Goal: Obtain resource: Download file/media

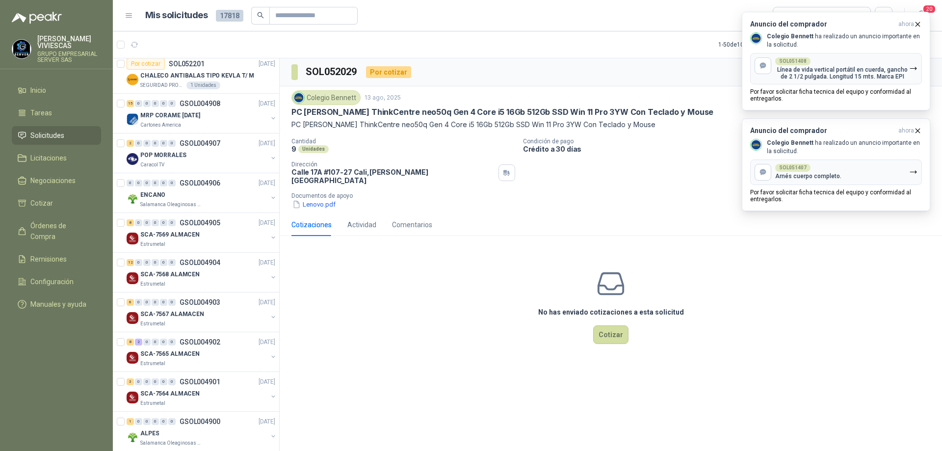
scroll to position [294, 0]
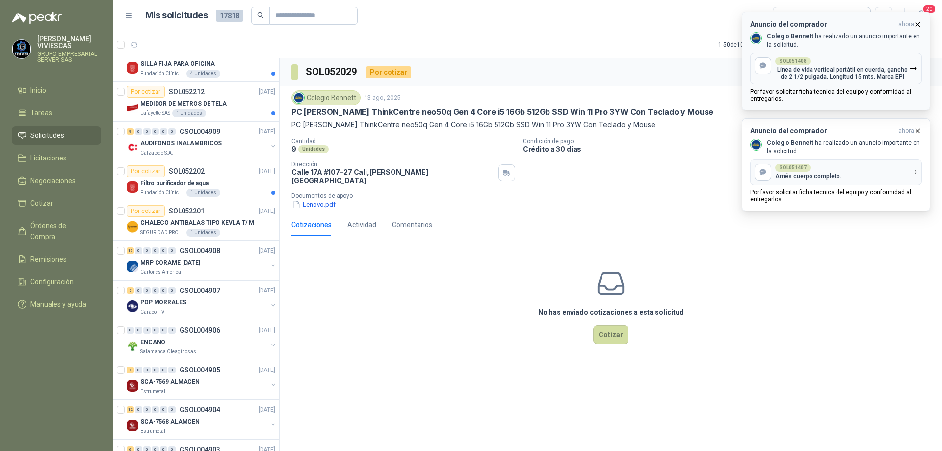
click at [918, 23] on icon "button" at bounding box center [918, 24] width 8 height 8
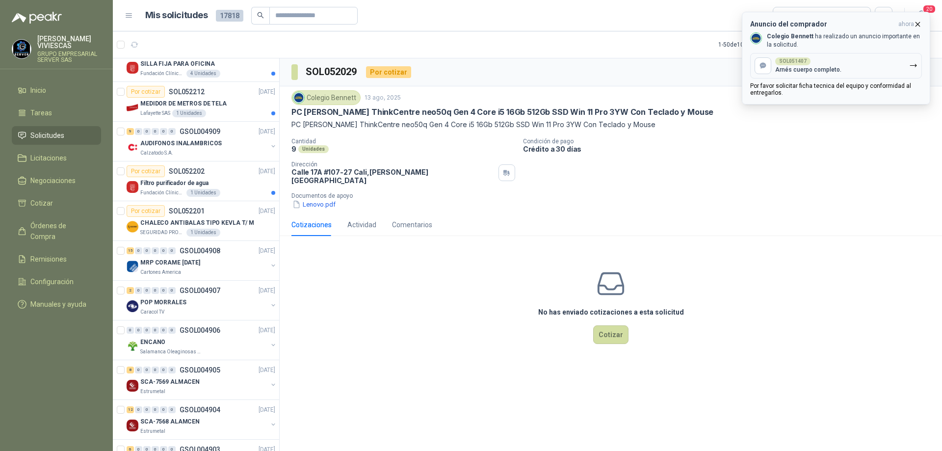
click at [916, 26] on icon "button" at bounding box center [918, 24] width 8 height 8
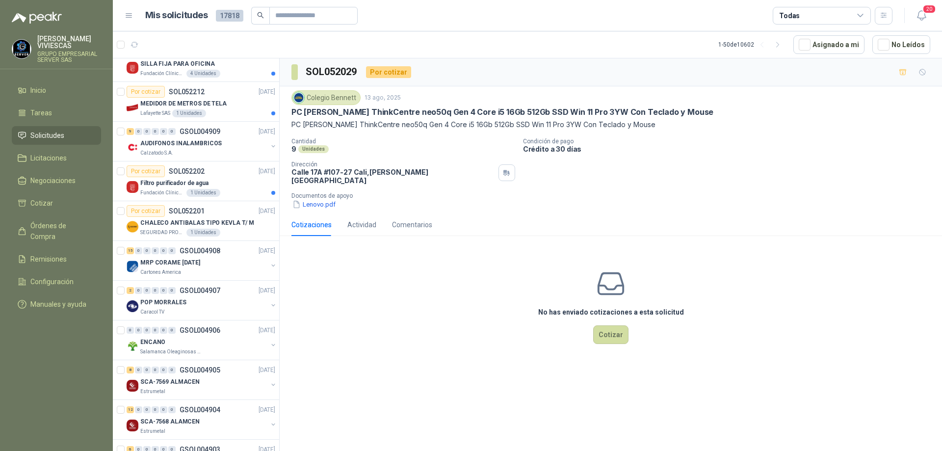
scroll to position [98, 0]
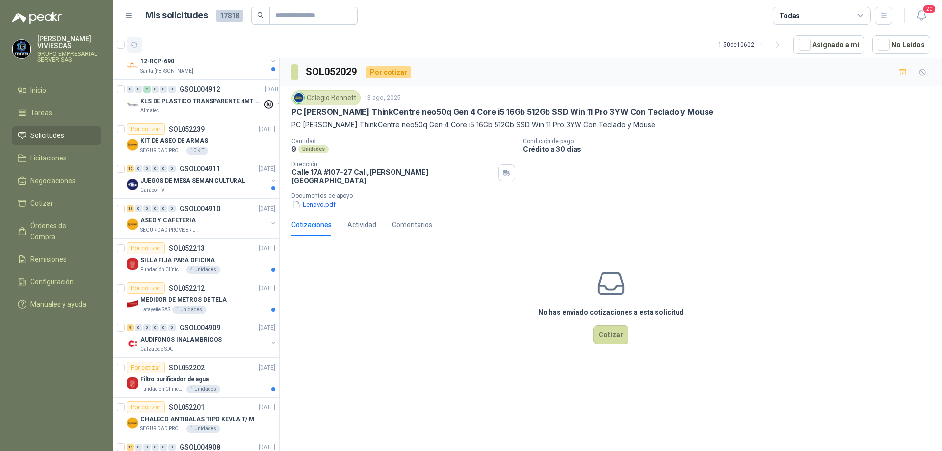
click at [136, 47] on icon "button" at bounding box center [135, 45] width 8 height 8
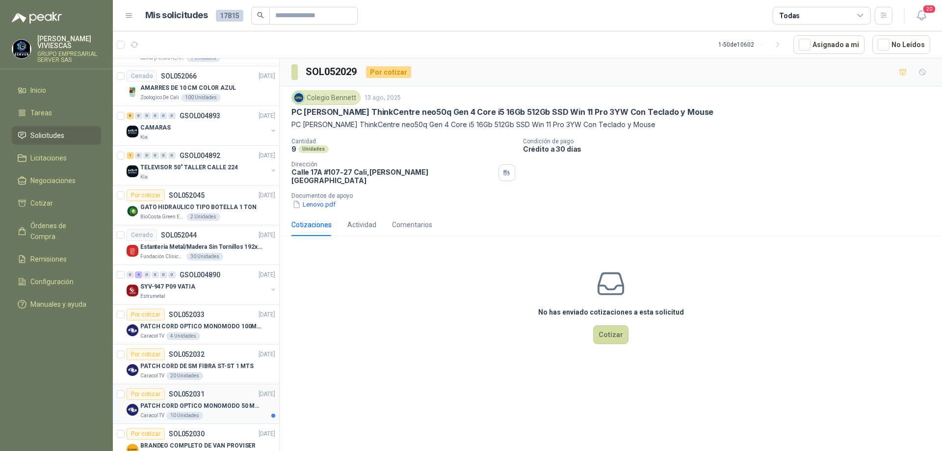
scroll to position [1613, 0]
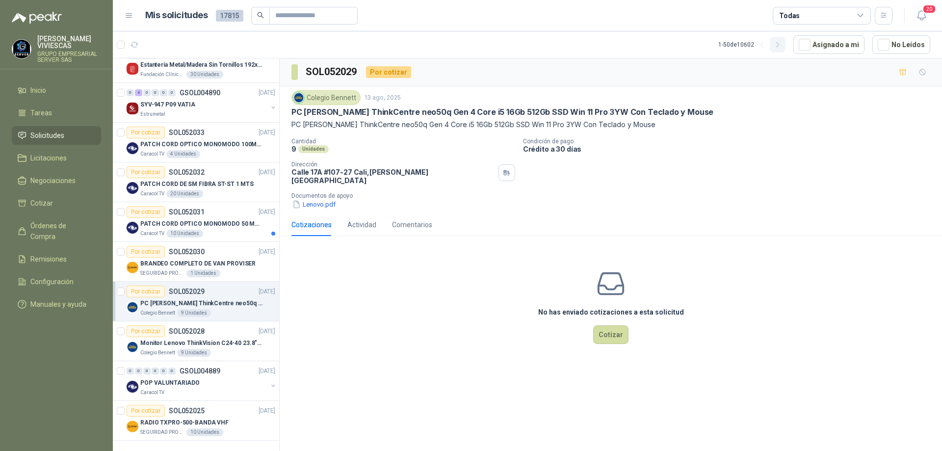
click at [781, 44] on icon "button" at bounding box center [778, 45] width 8 height 8
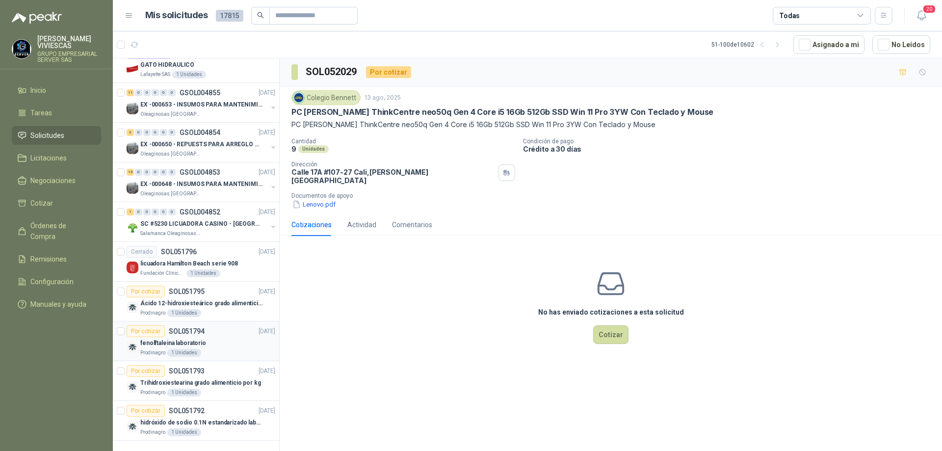
click at [209, 340] on div "fenolftaleina laboratorio" at bounding box center [207, 343] width 135 height 12
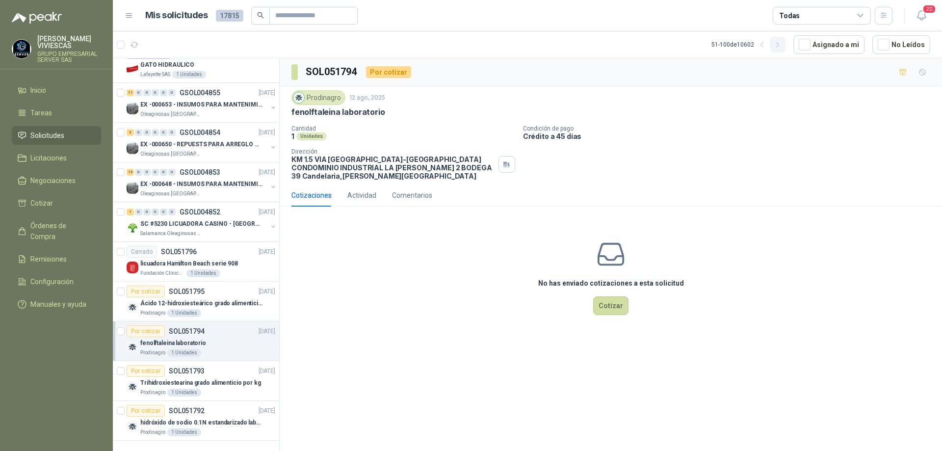
click at [781, 48] on icon "button" at bounding box center [778, 45] width 8 height 8
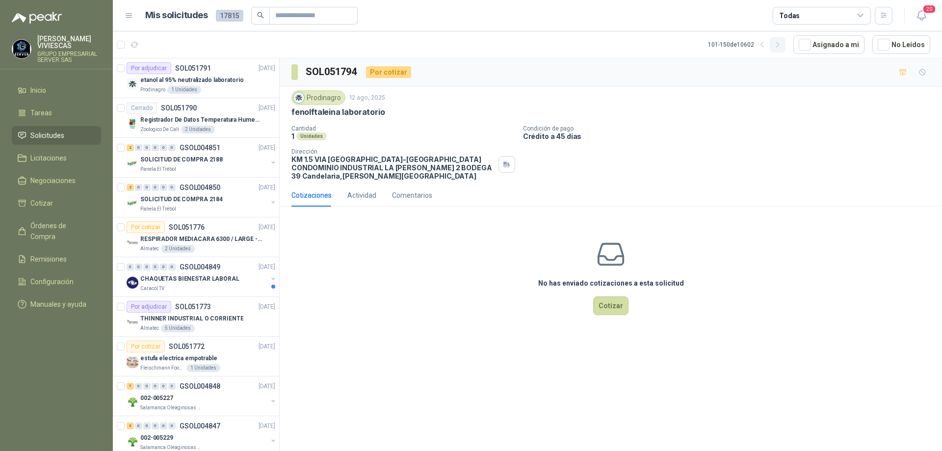
click at [782, 46] on icon "button" at bounding box center [778, 45] width 8 height 8
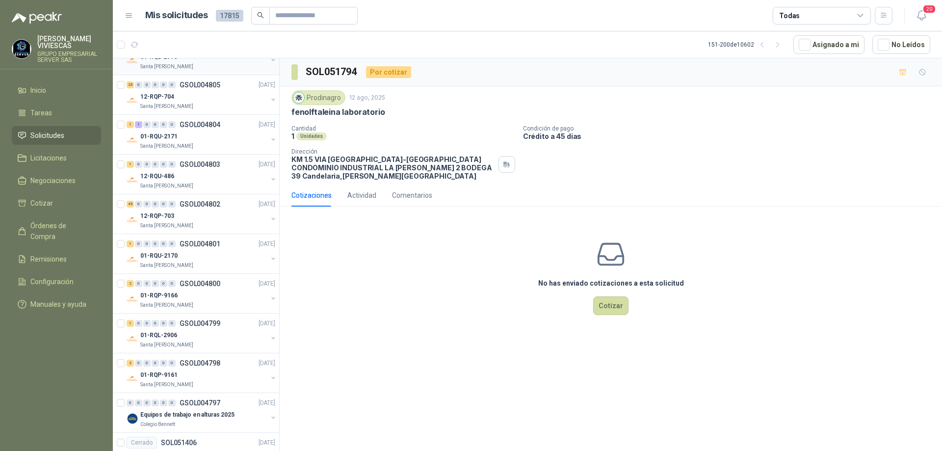
scroll to position [393, 0]
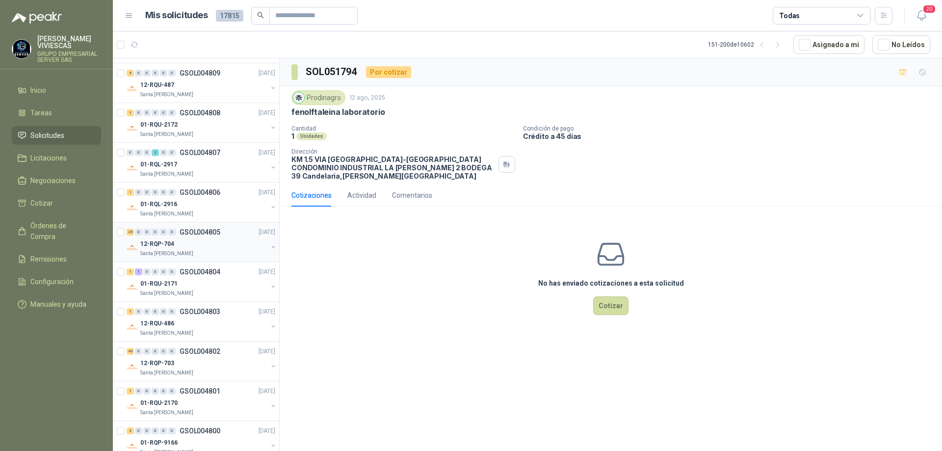
click at [224, 242] on div "12-RQP-704" at bounding box center [203, 244] width 127 height 12
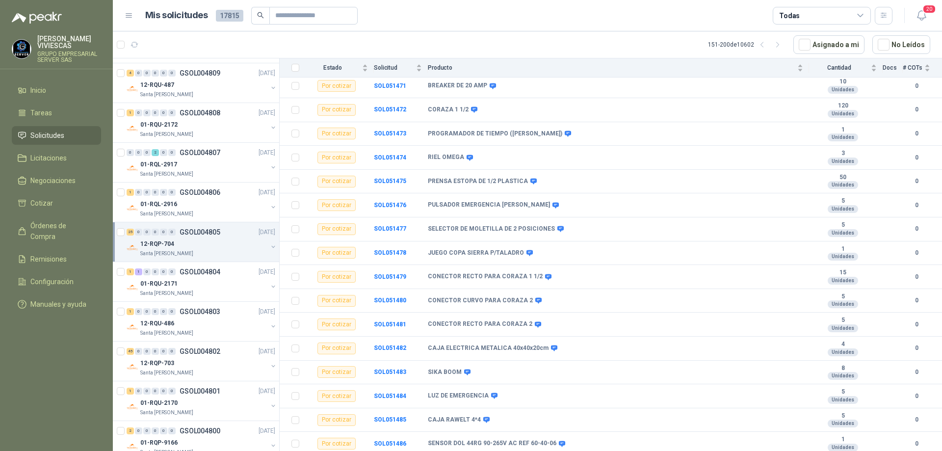
scroll to position [331, 0]
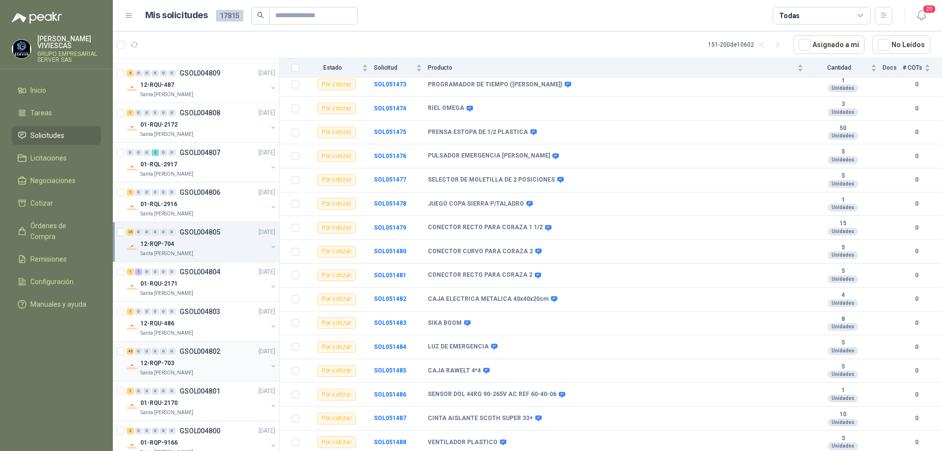
click at [202, 345] on div "45 0 0 0 0 0 GSOL004802 [DATE] 12-RQP-703 Santa [PERSON_NAME]" at bounding box center [196, 362] width 166 height 40
click at [202, 356] on div "45 0 0 0 0 0 GSOL004802 [DATE]" at bounding box center [202, 352] width 151 height 12
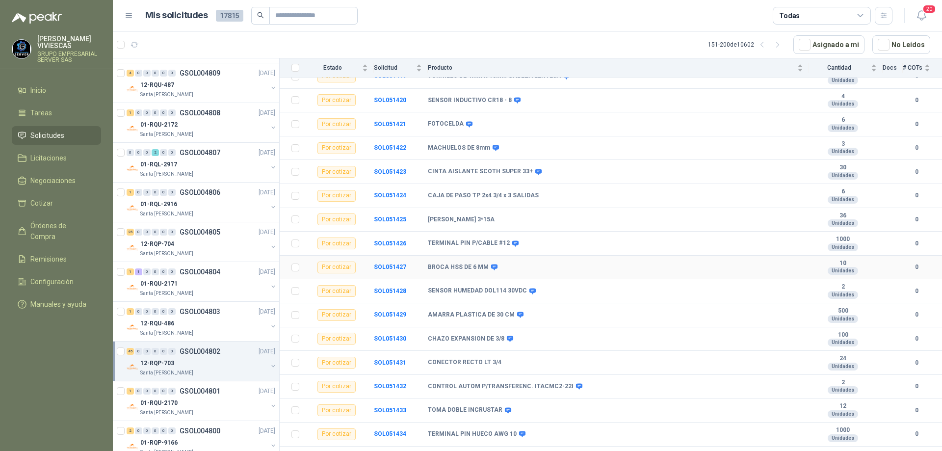
scroll to position [245, 0]
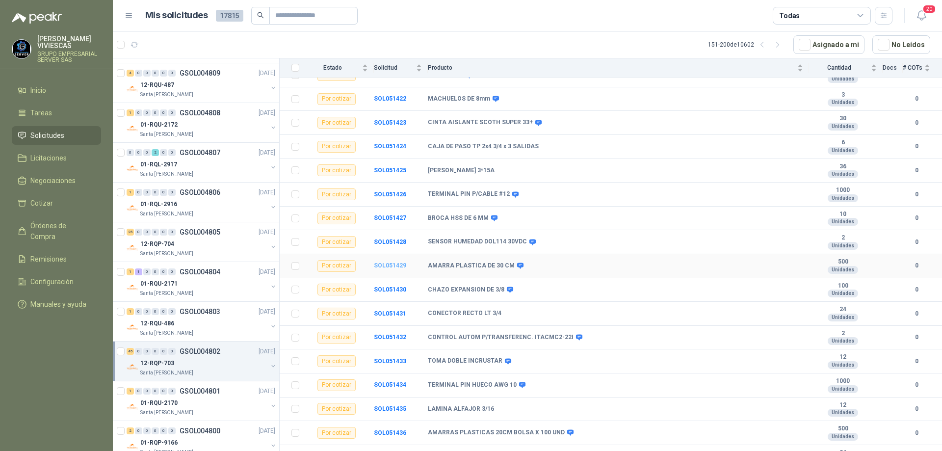
click at [397, 267] on b "SOL051429" at bounding box center [390, 265] width 32 height 7
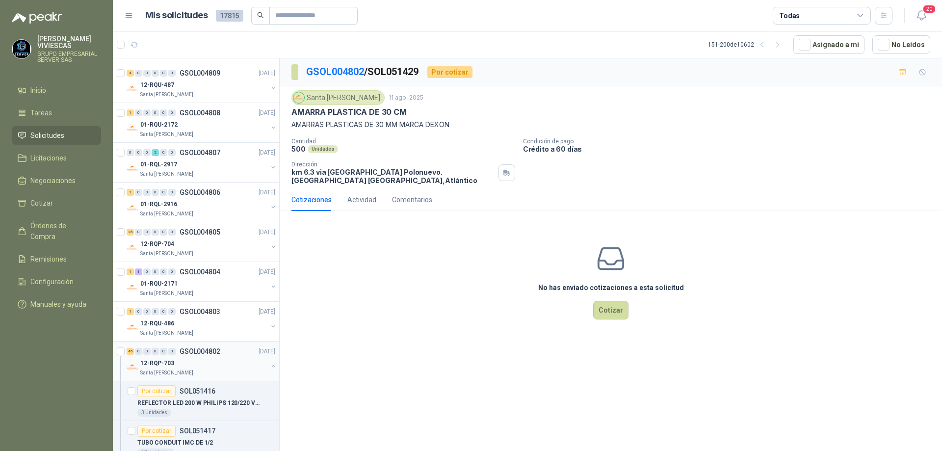
click at [188, 378] on div "45 0 0 0 0 0 GSOL004802 [DATE] 12-RQP-703 Santa [PERSON_NAME]" at bounding box center [196, 362] width 166 height 40
click at [195, 371] on div "Santa [PERSON_NAME]" at bounding box center [203, 373] width 127 height 8
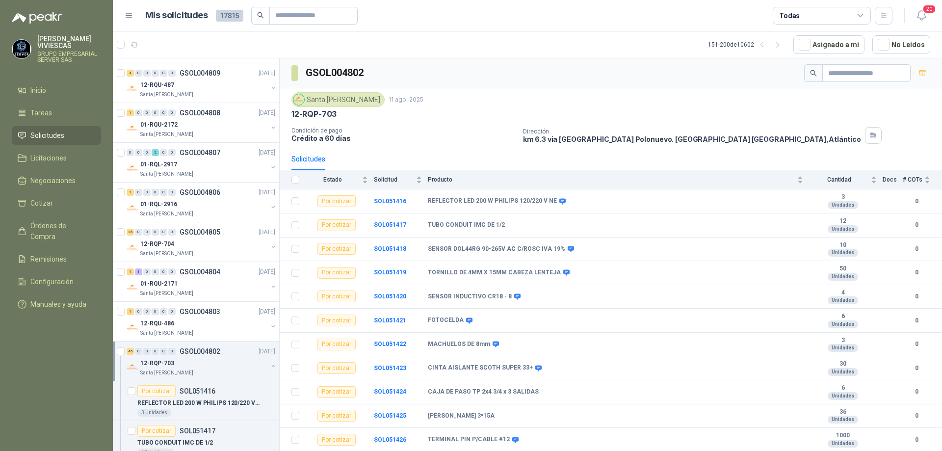
click at [195, 371] on div "Santa [PERSON_NAME]" at bounding box center [203, 373] width 127 height 8
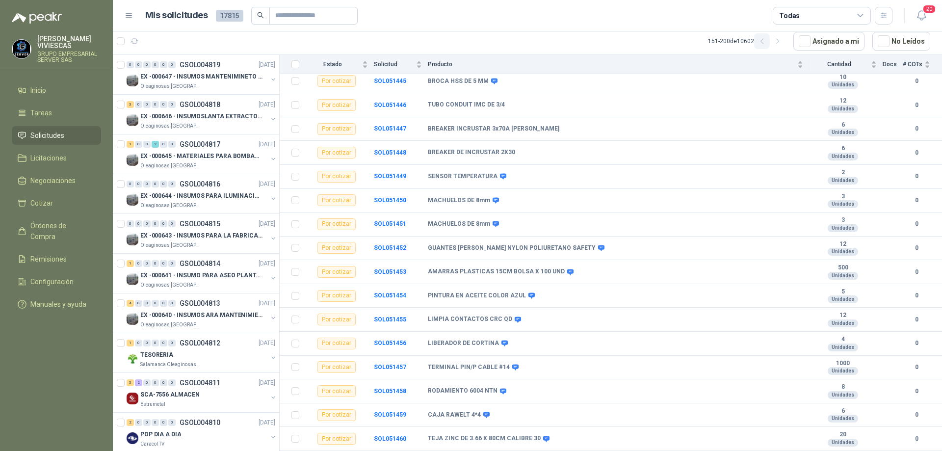
click at [764, 44] on icon "button" at bounding box center [762, 41] width 8 height 8
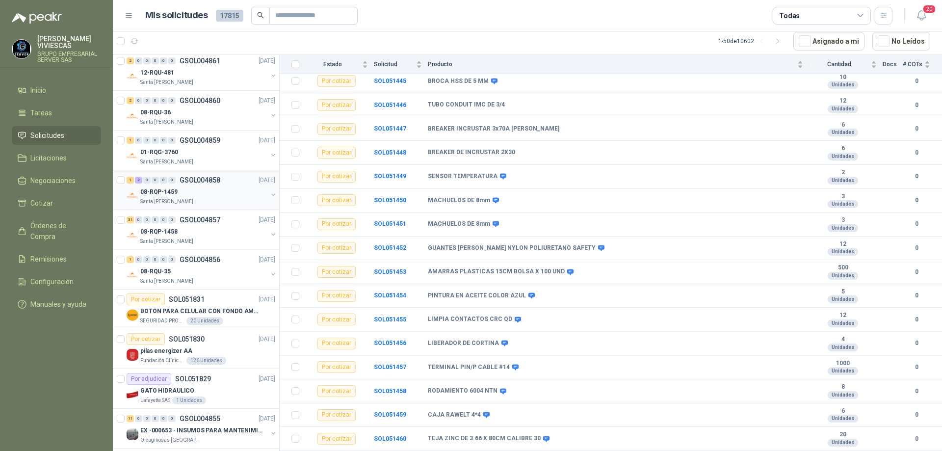
scroll to position [1613, 0]
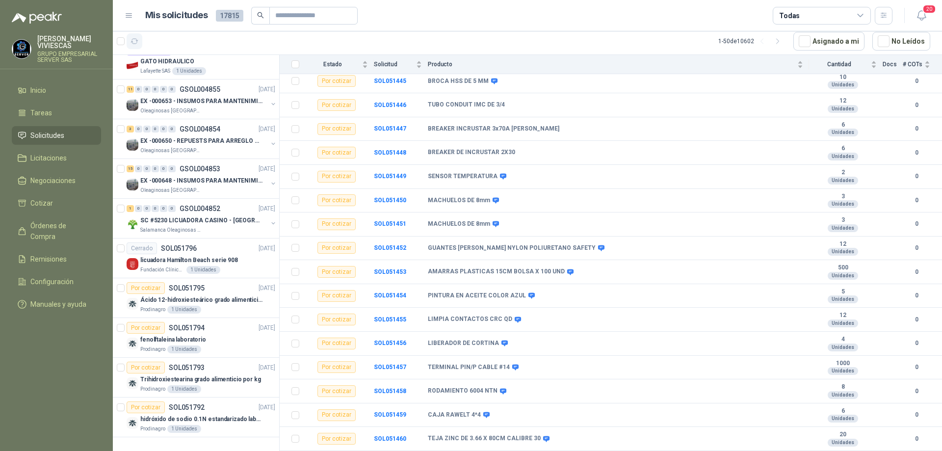
click at [139, 45] on button "button" at bounding box center [135, 41] width 16 height 16
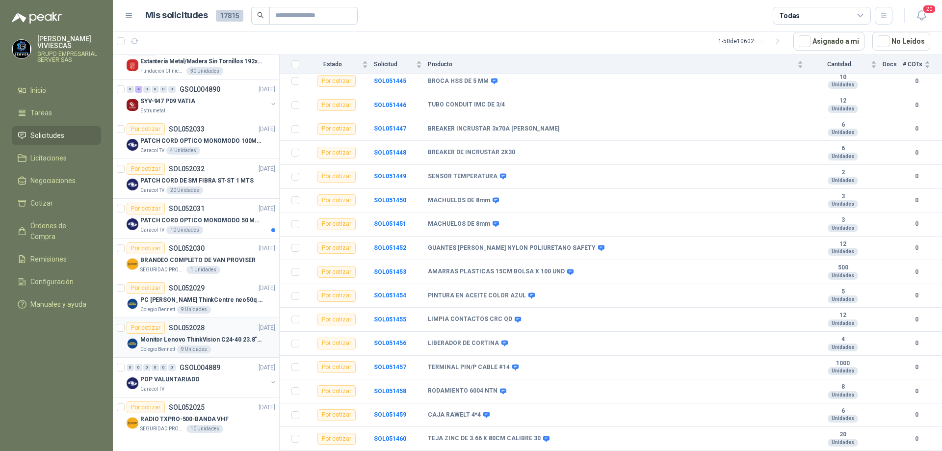
click at [216, 325] on div "Por cotizar SOL052028 [DATE]" at bounding box center [201, 328] width 149 height 12
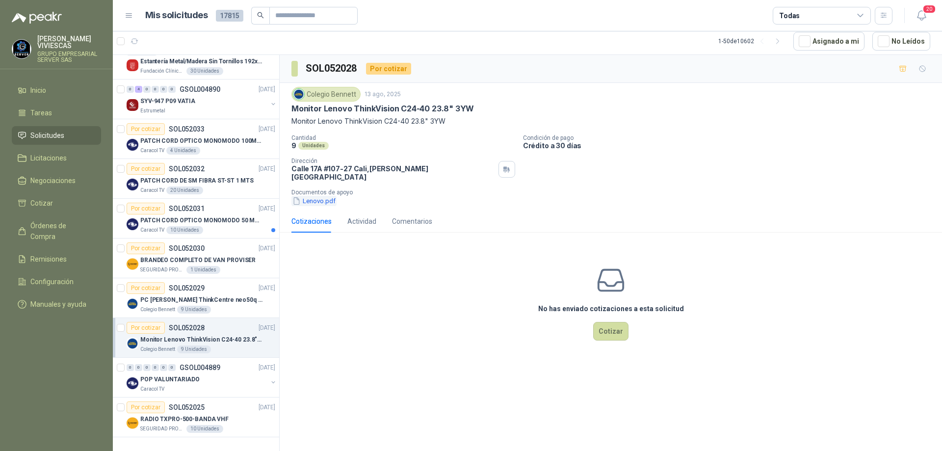
click at [334, 196] on button "Lenovo.pdf" at bounding box center [314, 201] width 45 height 10
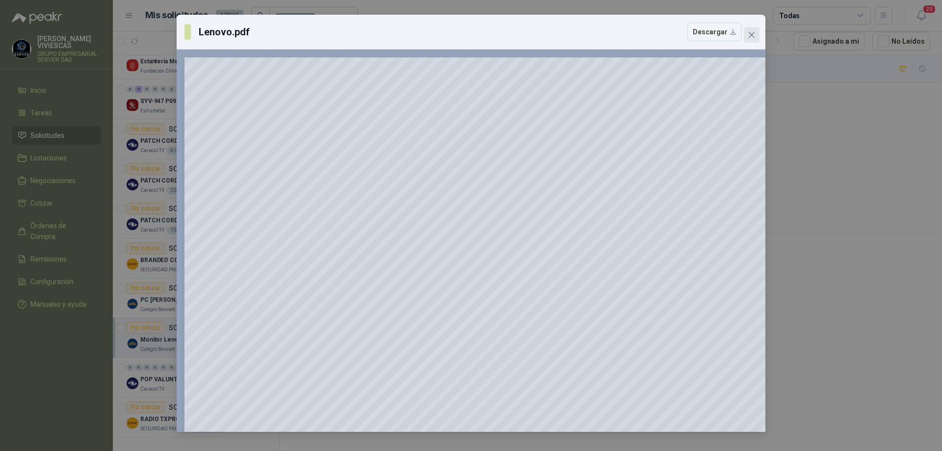
click at [757, 32] on span "Close" at bounding box center [752, 35] width 16 height 8
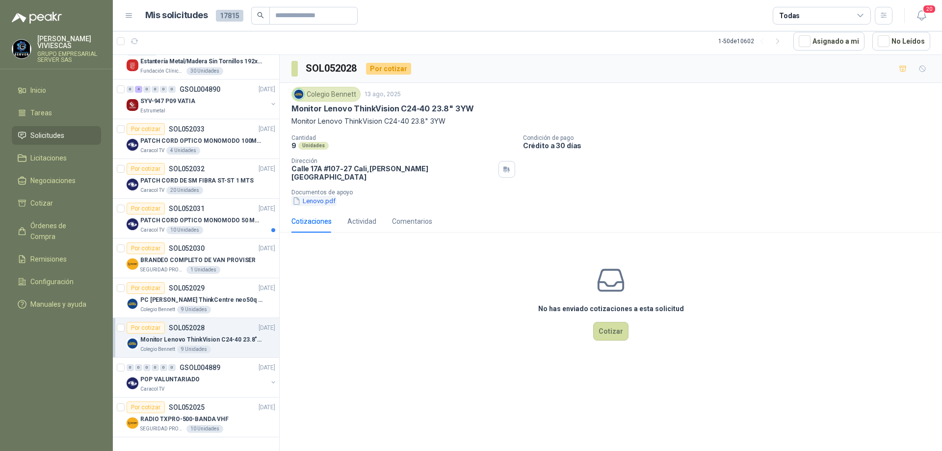
click at [319, 196] on button "Lenovo.pdf" at bounding box center [314, 201] width 45 height 10
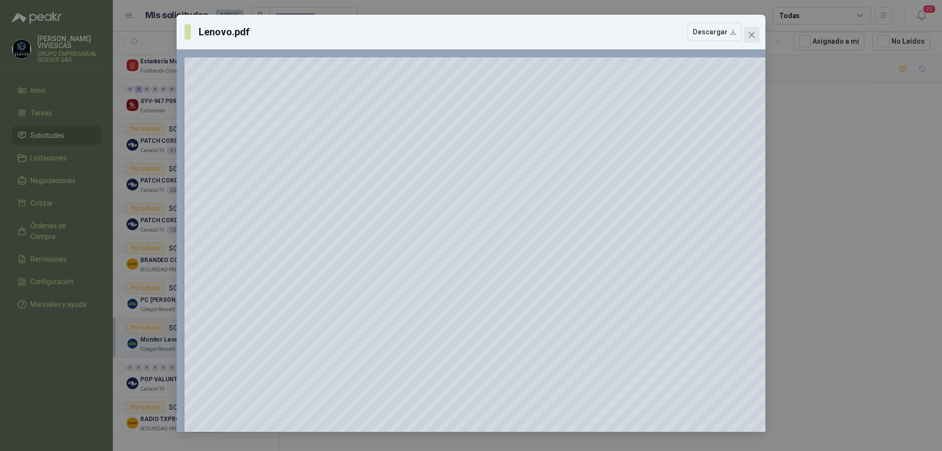
click at [749, 38] on icon "close" at bounding box center [752, 35] width 8 height 8
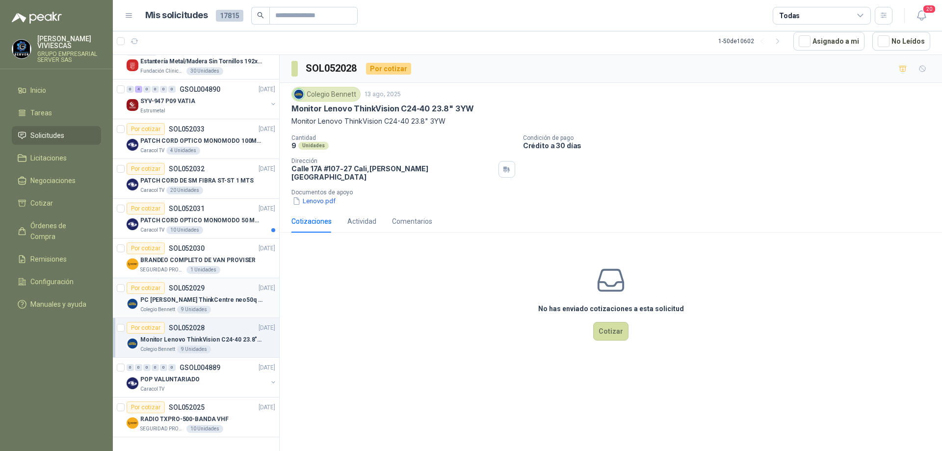
click at [221, 295] on p "PC [PERSON_NAME] ThinkCentre neo50q Gen 4 Core i5 16Gb 512Gb SSD Win 11 Pro 3YW…" at bounding box center [201, 299] width 122 height 9
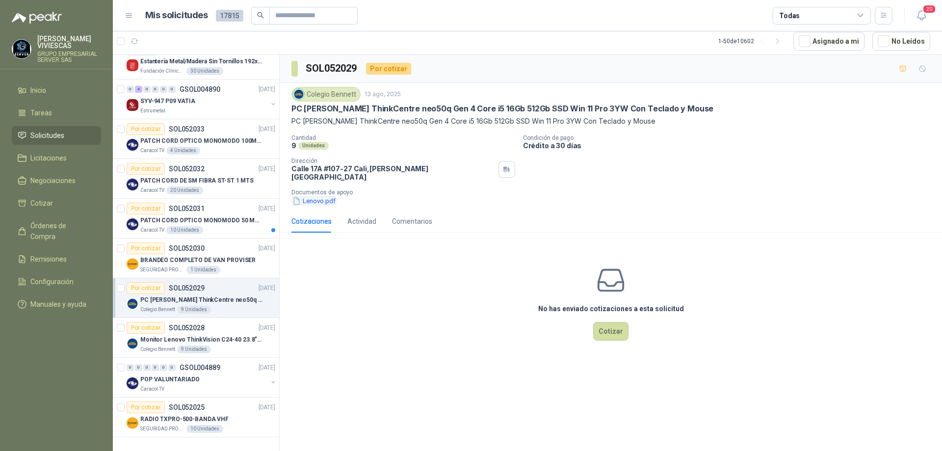
click at [333, 196] on button "Lenovo.pdf" at bounding box center [314, 201] width 45 height 10
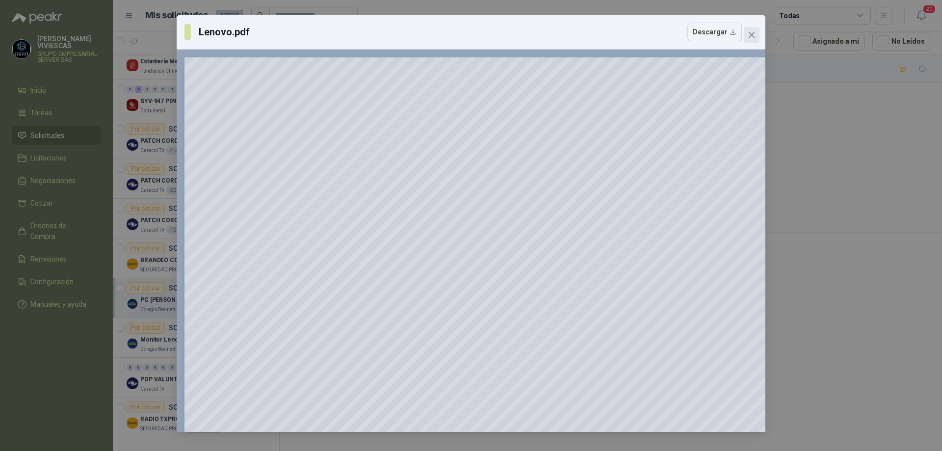
click at [757, 33] on span "Close" at bounding box center [752, 35] width 16 height 8
